Goal: Check status: Check status

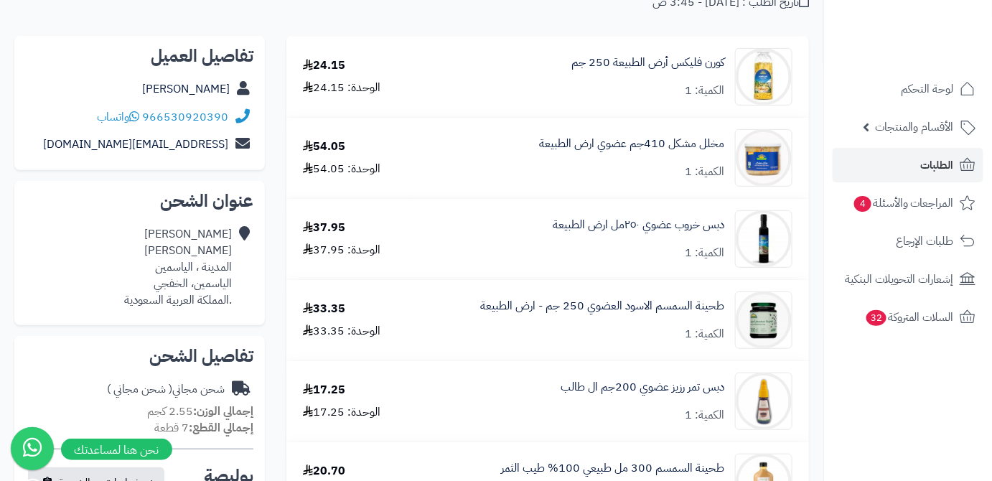
scroll to position [65, 0]
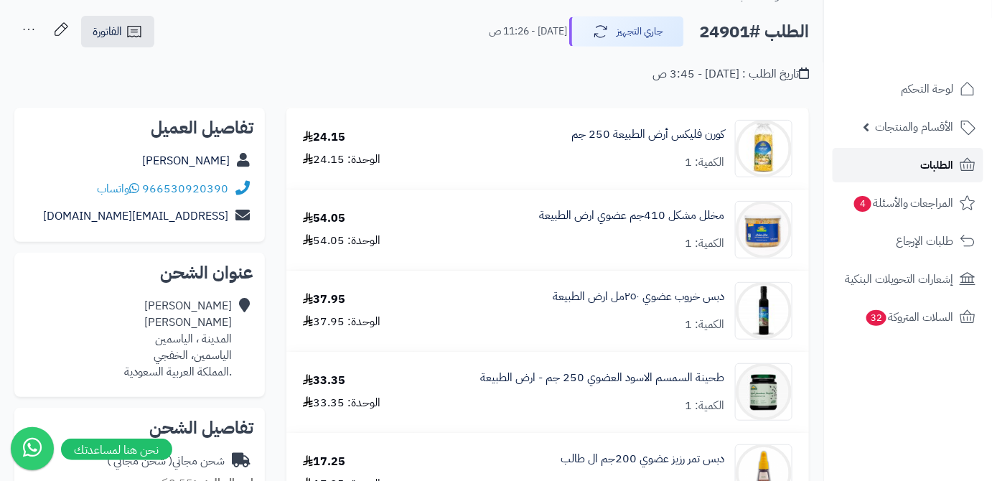
click at [926, 161] on span "الطلبات" at bounding box center [937, 165] width 33 height 20
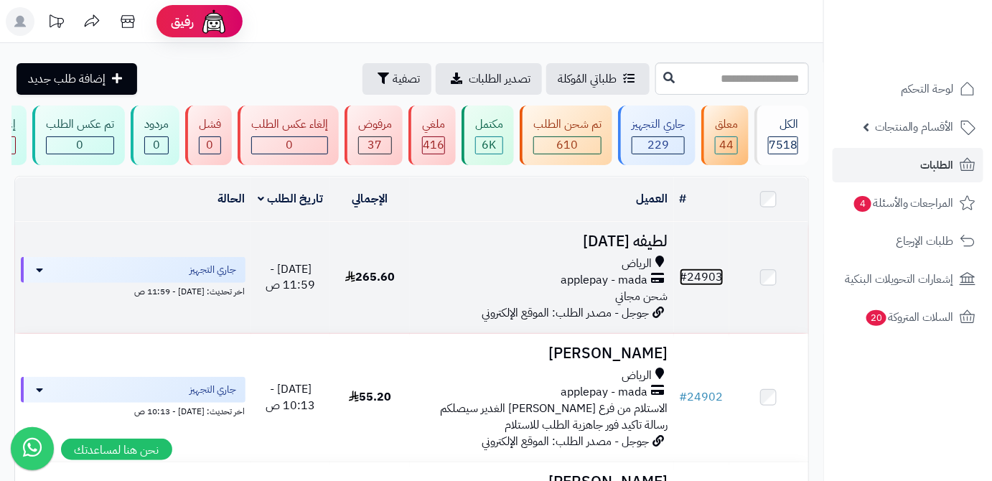
click at [716, 286] on link "# 24903" at bounding box center [702, 277] width 44 height 17
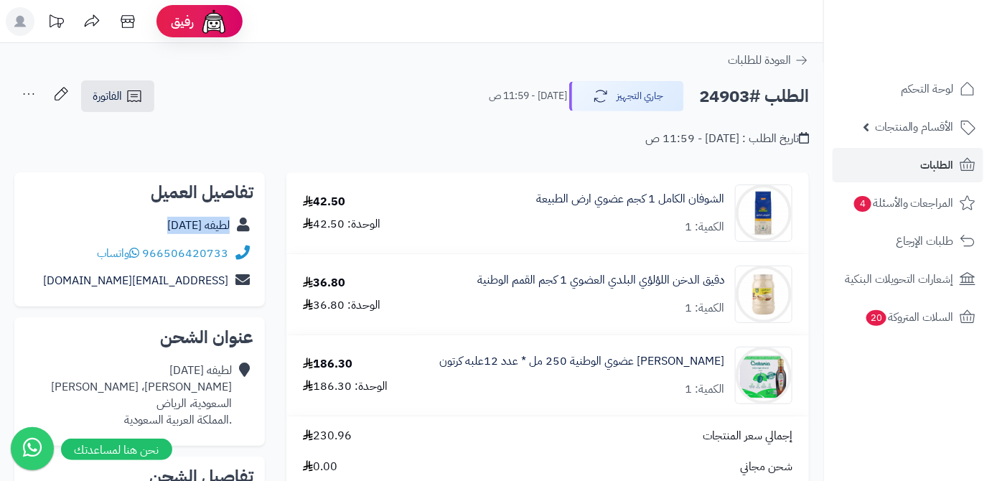
drag, startPoint x: 157, startPoint y: 234, endPoint x: 232, endPoint y: 234, distance: 74.7
click at [232, 234] on div "لطيفه الخميس" at bounding box center [140, 226] width 228 height 28
copy div "لطيفه الخميس"
drag, startPoint x: 143, startPoint y: 252, endPoint x: 210, endPoint y: 258, distance: 67.1
click at [231, 264] on div "966506420733 واتساب" at bounding box center [140, 254] width 228 height 28
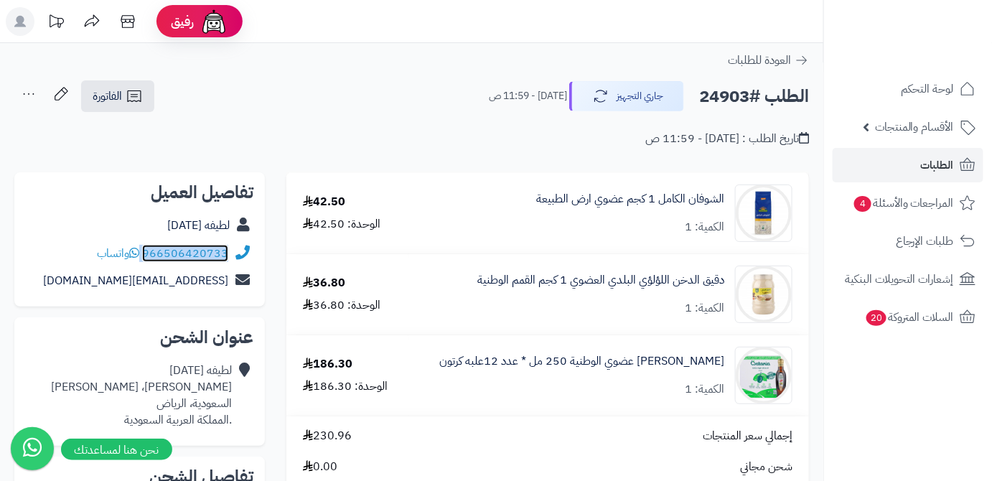
copy div "966506420733"
drag, startPoint x: 115, startPoint y: 279, endPoint x: 245, endPoint y: 292, distance: 130.7
click at [245, 292] on div "l_3340@icloud.com" at bounding box center [140, 281] width 228 height 28
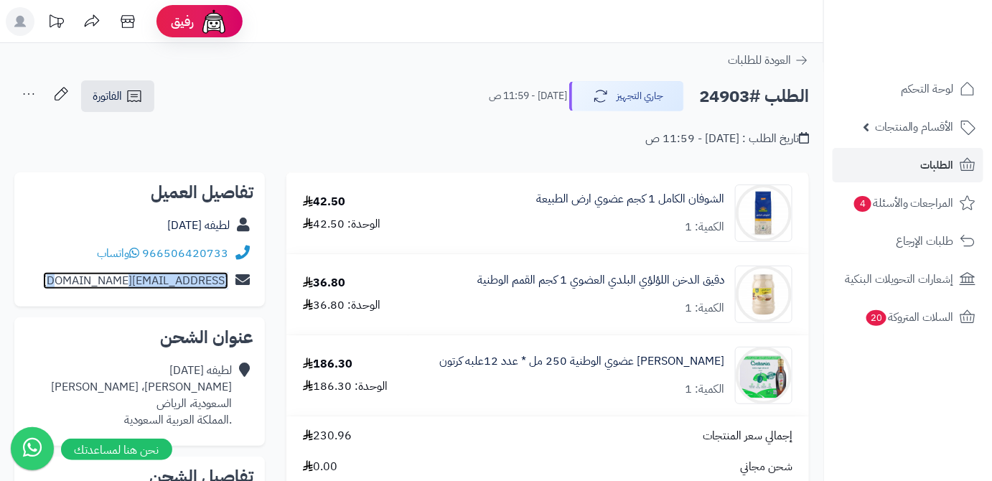
copy div "l_3340@icloud.com"
click at [739, 95] on h2 "الطلب #24903" at bounding box center [754, 96] width 110 height 29
copy h2 "24903"
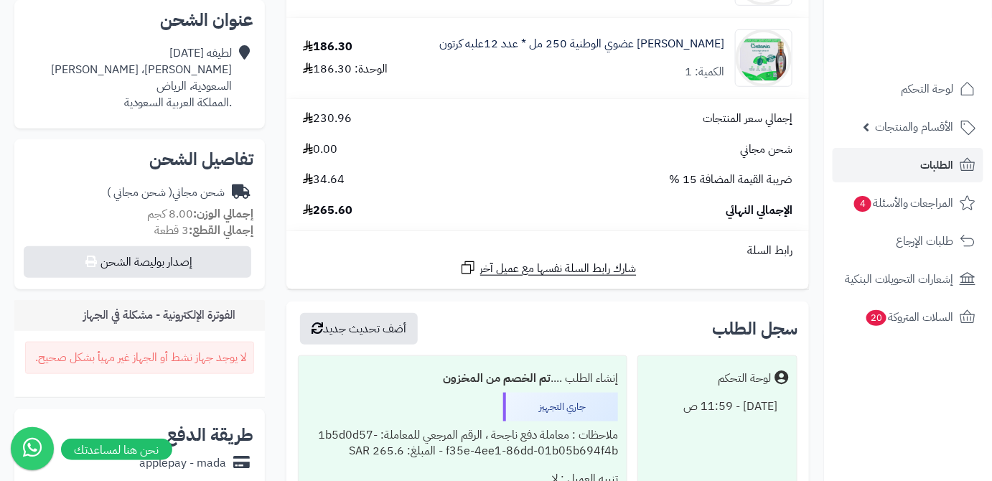
scroll to position [326, 0]
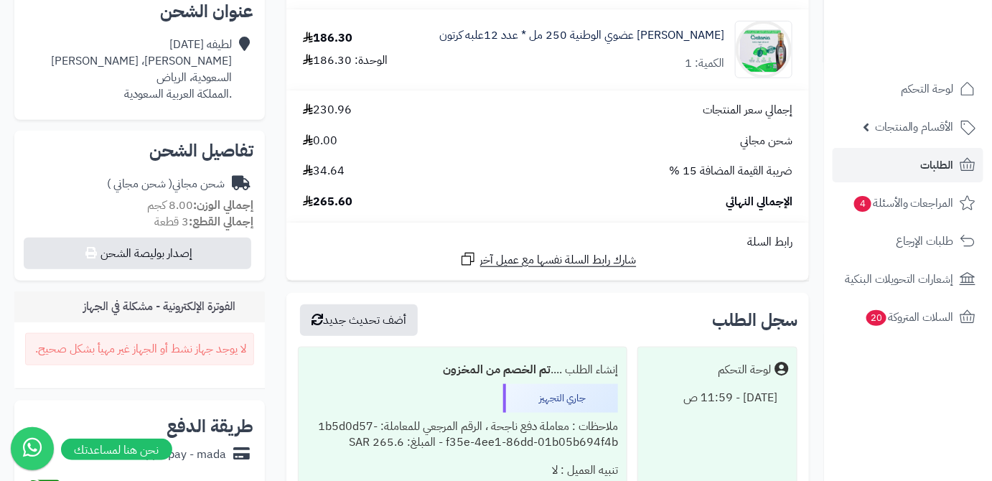
drag, startPoint x: 329, startPoint y: 205, endPoint x: 356, endPoint y: 209, distance: 27.6
click at [356, 209] on div "الإجمالي النهائي 265.60" at bounding box center [547, 202] width 511 height 17
copy span "265.60"
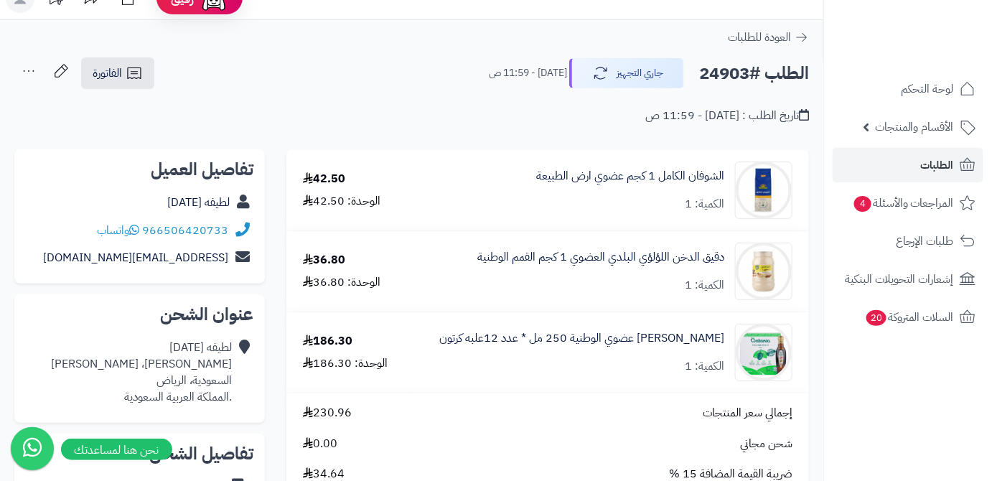
scroll to position [0, 0]
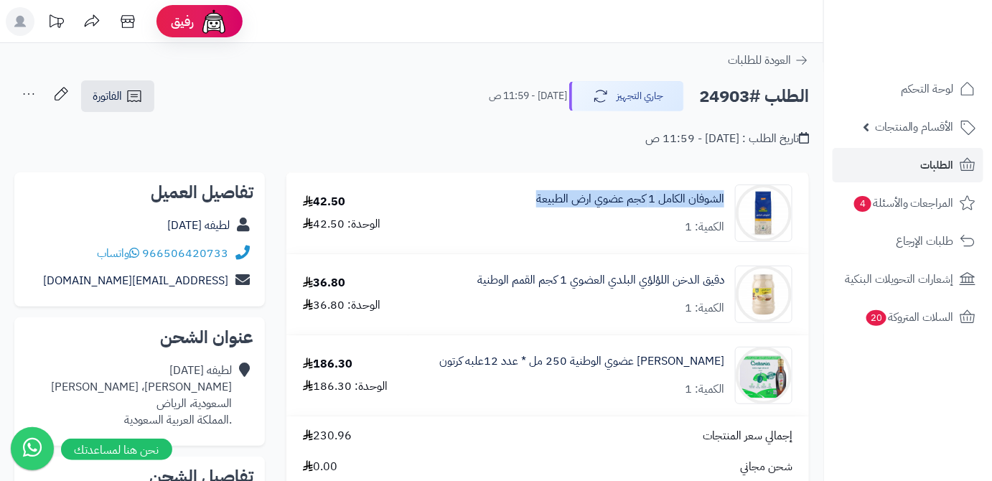
drag, startPoint x: 727, startPoint y: 197, endPoint x: 515, endPoint y: 204, distance: 212.6
click at [515, 204] on div "الشوفان الكامل 1 كجم عضوي ارض الطبيعة الكمية: 1" at bounding box center [608, 213] width 389 height 57
copy link "الشوفان الكامل 1 كجم عضوي ارض الطبيعة"
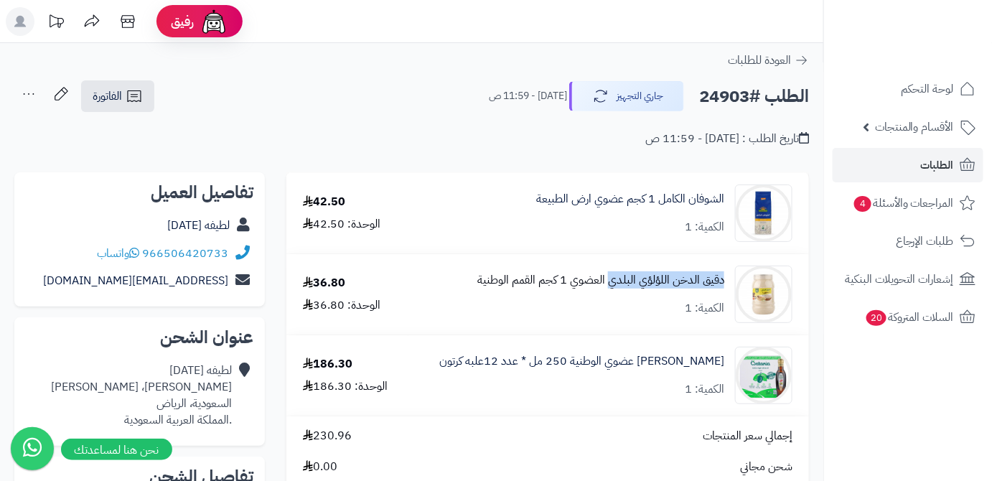
drag, startPoint x: 697, startPoint y: 278, endPoint x: 609, endPoint y: 284, distance: 87.8
click at [609, 242] on div "دقيق الدخن اللؤلؤي البلدي العضوي 1 كجم القمم الوطنية الكمية: 1" at bounding box center [608, 213] width 389 height 57
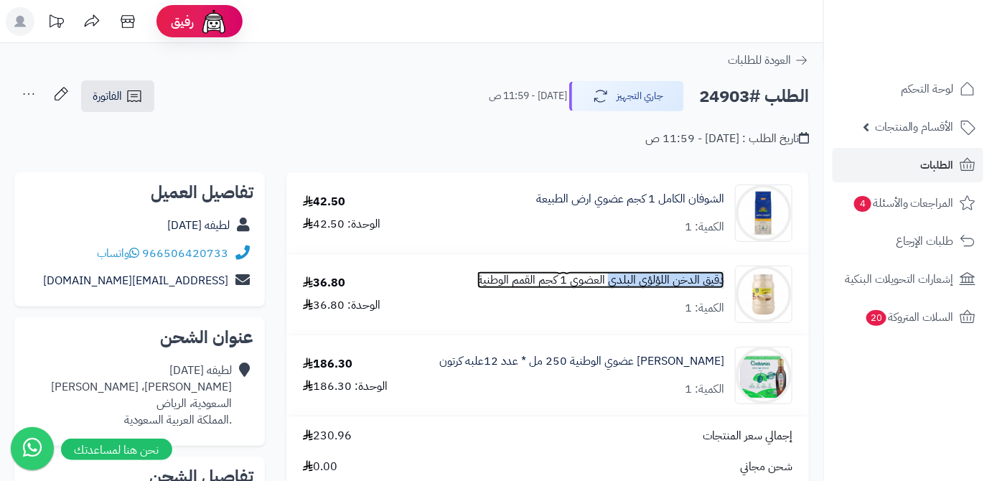
copy link "دقيق الدخن اللؤلؤي البلدي"
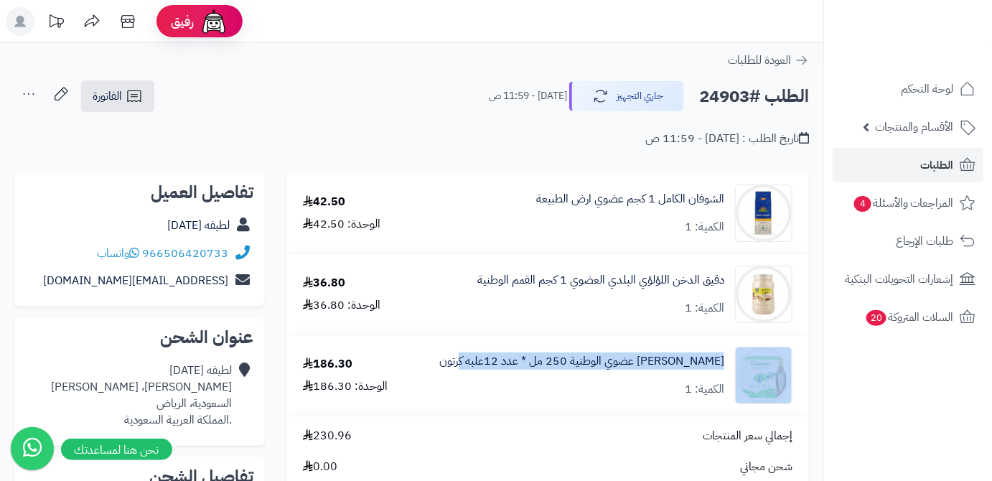
drag, startPoint x: 731, startPoint y: 361, endPoint x: 472, endPoint y: 366, distance: 259.3
click at [472, 242] on div "زيت زيتون عضوي الوطنية 250 مل * عدد 12علبه كرتون الكمية: 1" at bounding box center [608, 213] width 389 height 57
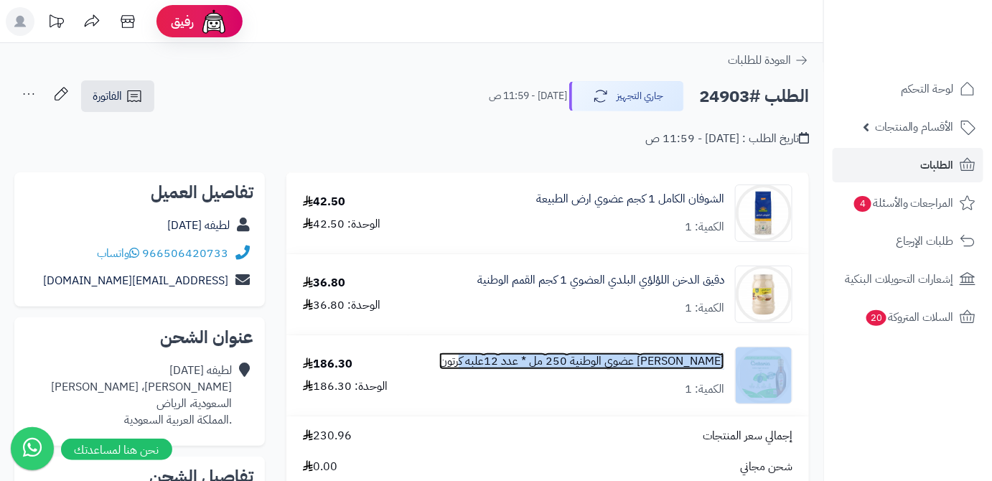
copy div "زيت زيتون عضوي الوطنية 250 مل * عدد 12علبه كرتون"
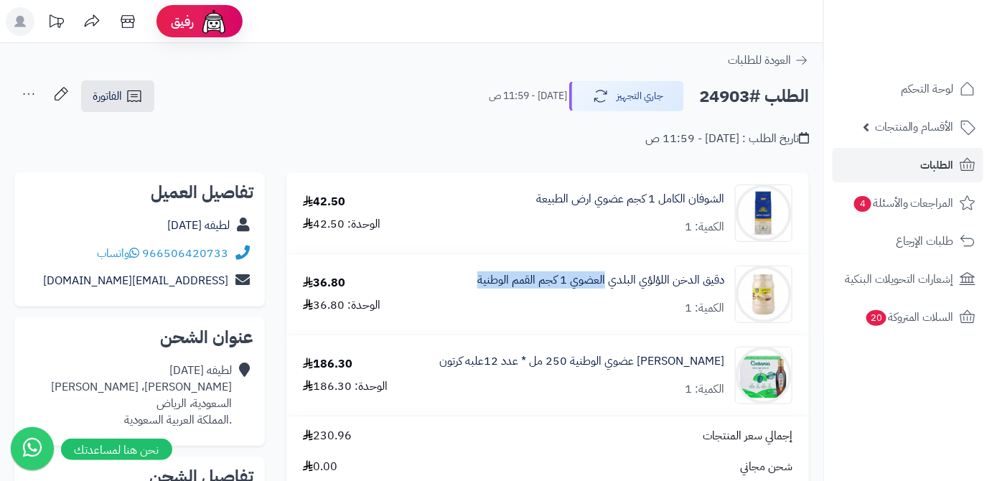
drag, startPoint x: 478, startPoint y: 277, endPoint x: 607, endPoint y: 290, distance: 129.9
click at [607, 242] on div "دقيق الدخن اللؤلؤي البلدي العضوي 1 كجم القمم الوطنية الكمية: 1" at bounding box center [608, 213] width 389 height 57
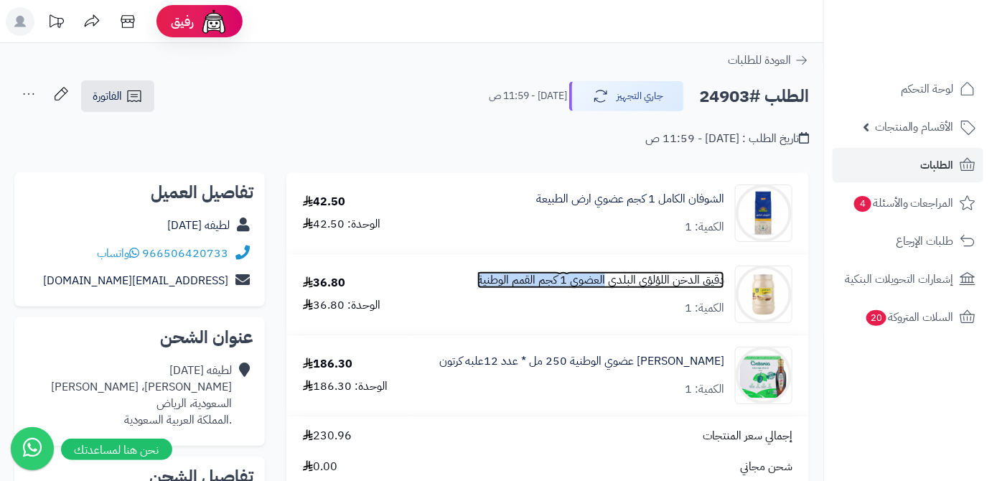
copy link "العضوي 1 كجم القمم الوطنية"
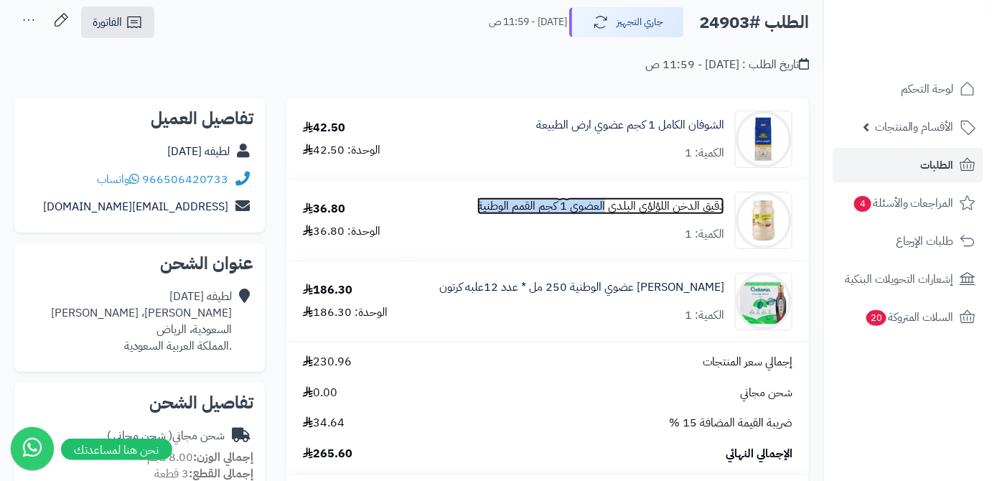
scroll to position [130, 0]
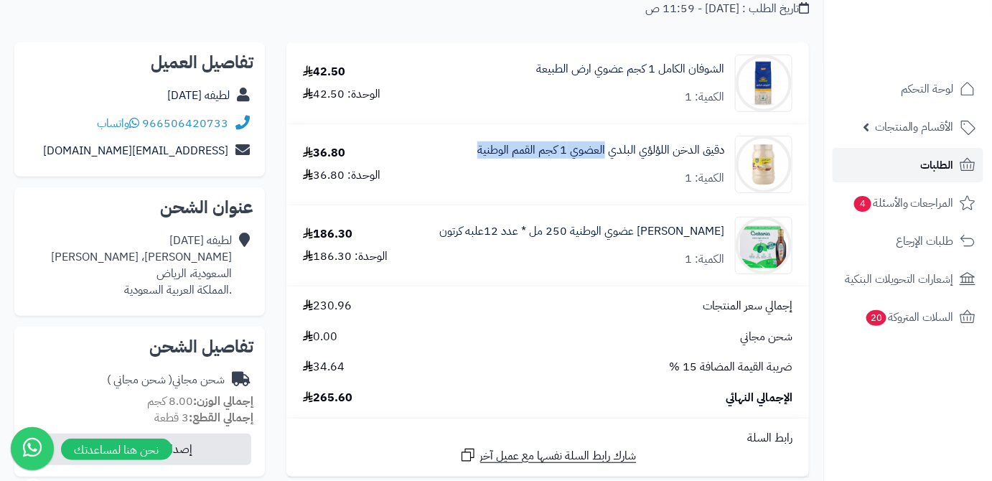
click at [912, 168] on link "الطلبات" at bounding box center [908, 165] width 151 height 34
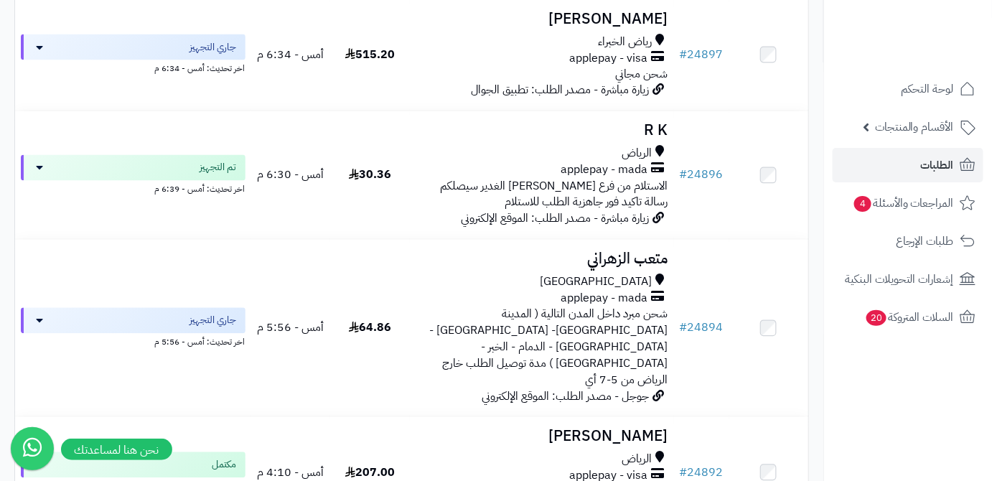
scroll to position [848, 0]
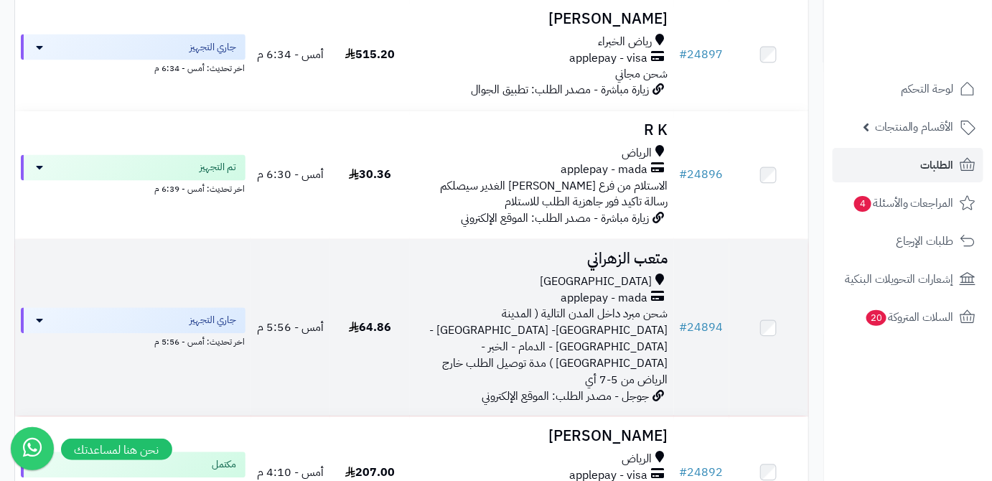
click at [651, 253] on h3 "متعب الزهراني" at bounding box center [542, 259] width 253 height 17
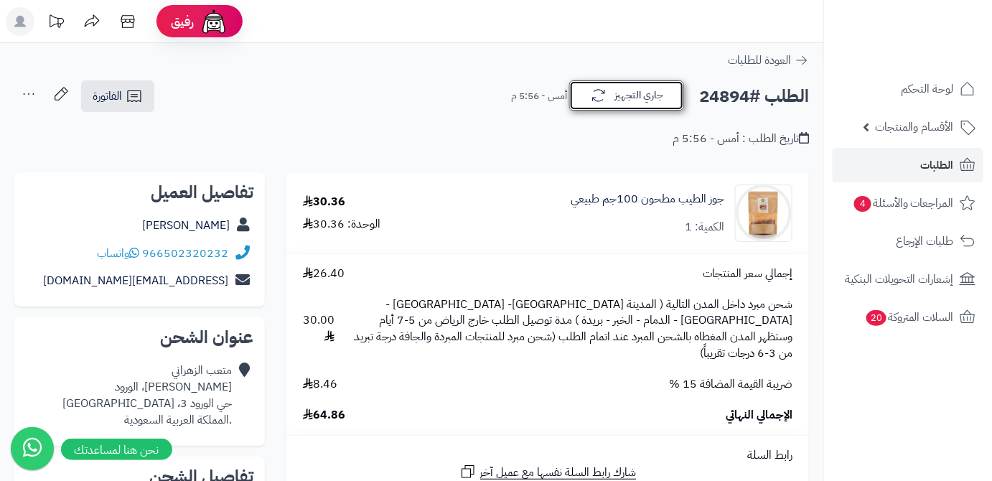
click at [618, 104] on button "جاري التجهيز" at bounding box center [626, 95] width 115 height 30
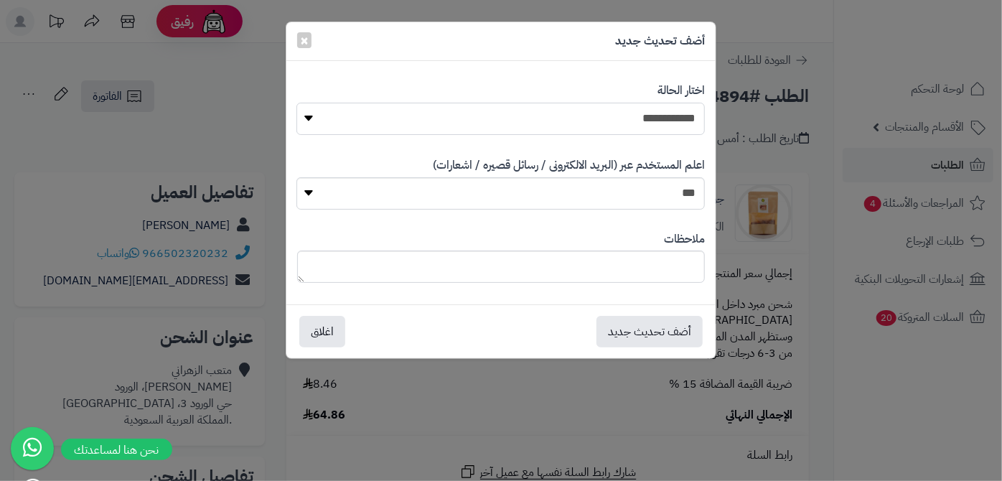
click at [651, 124] on select "**********" at bounding box center [501, 119] width 409 height 32
select select "*"
click at [297, 103] on select "**********" at bounding box center [501, 119] width 409 height 32
paste textarea "**********"
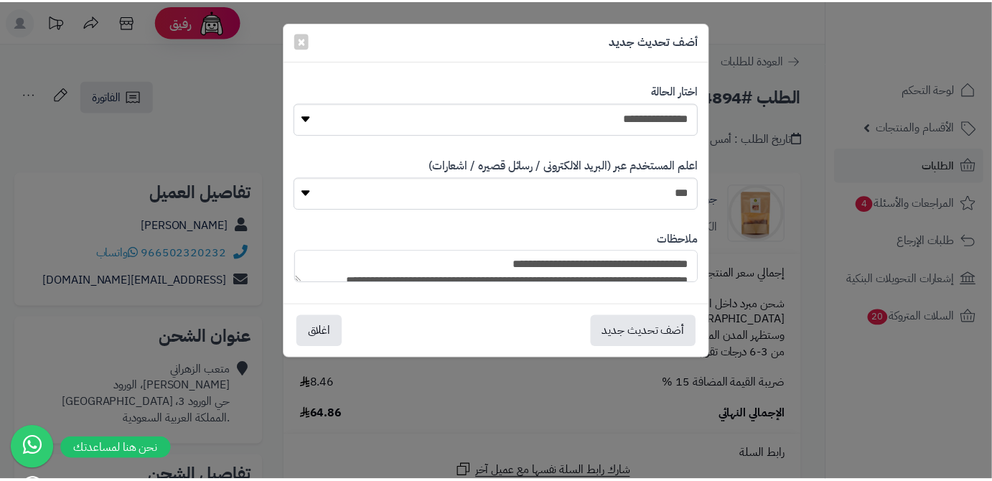
scroll to position [139, 0]
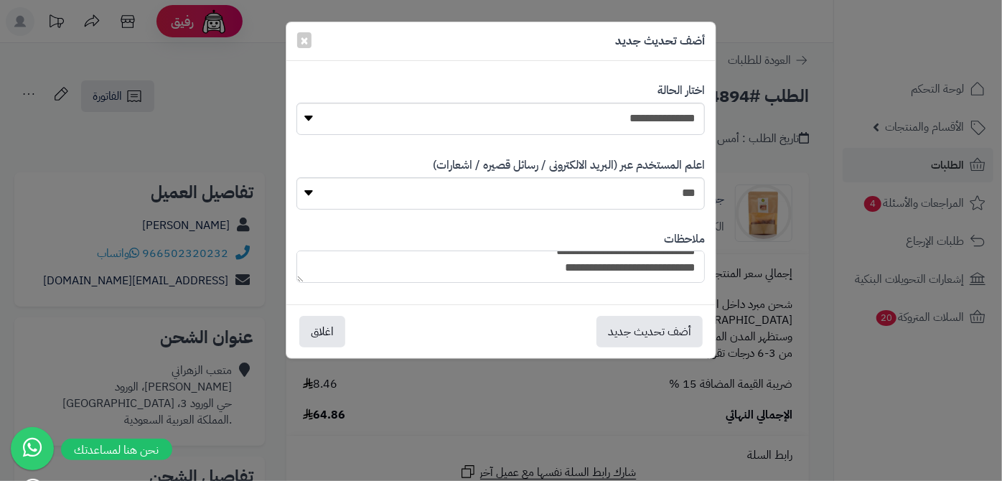
type textarea "**********"
click at [622, 334] on button "أضف تحديث جديد" at bounding box center [650, 331] width 106 height 32
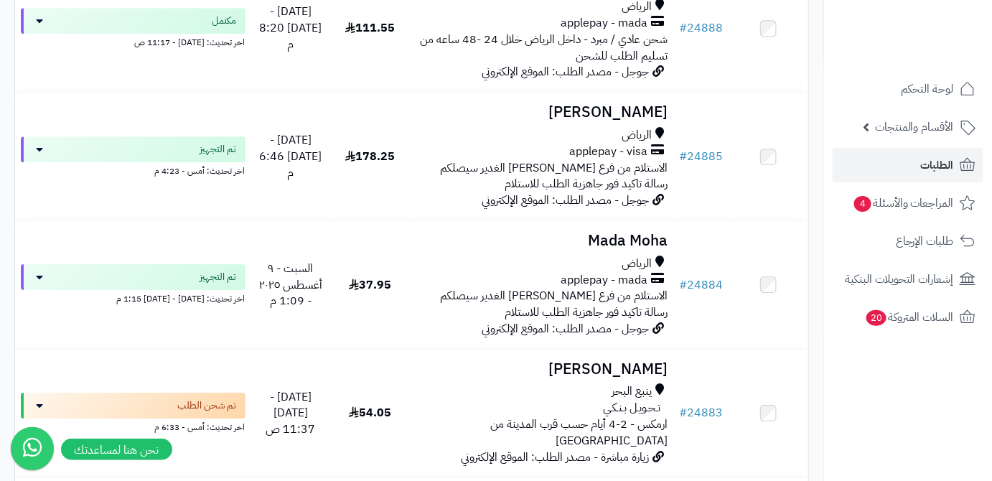
scroll to position [1436, 0]
